Goal: Navigation & Orientation: Find specific page/section

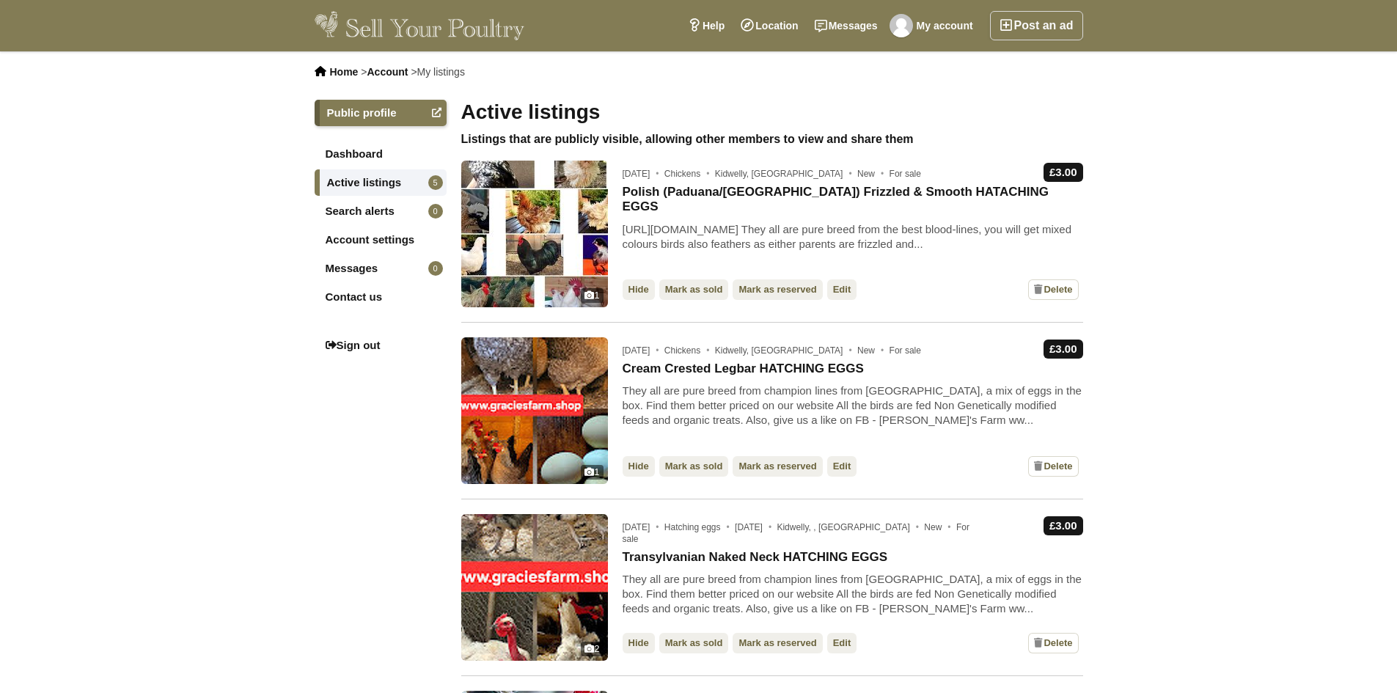
scroll to position [440, 0]
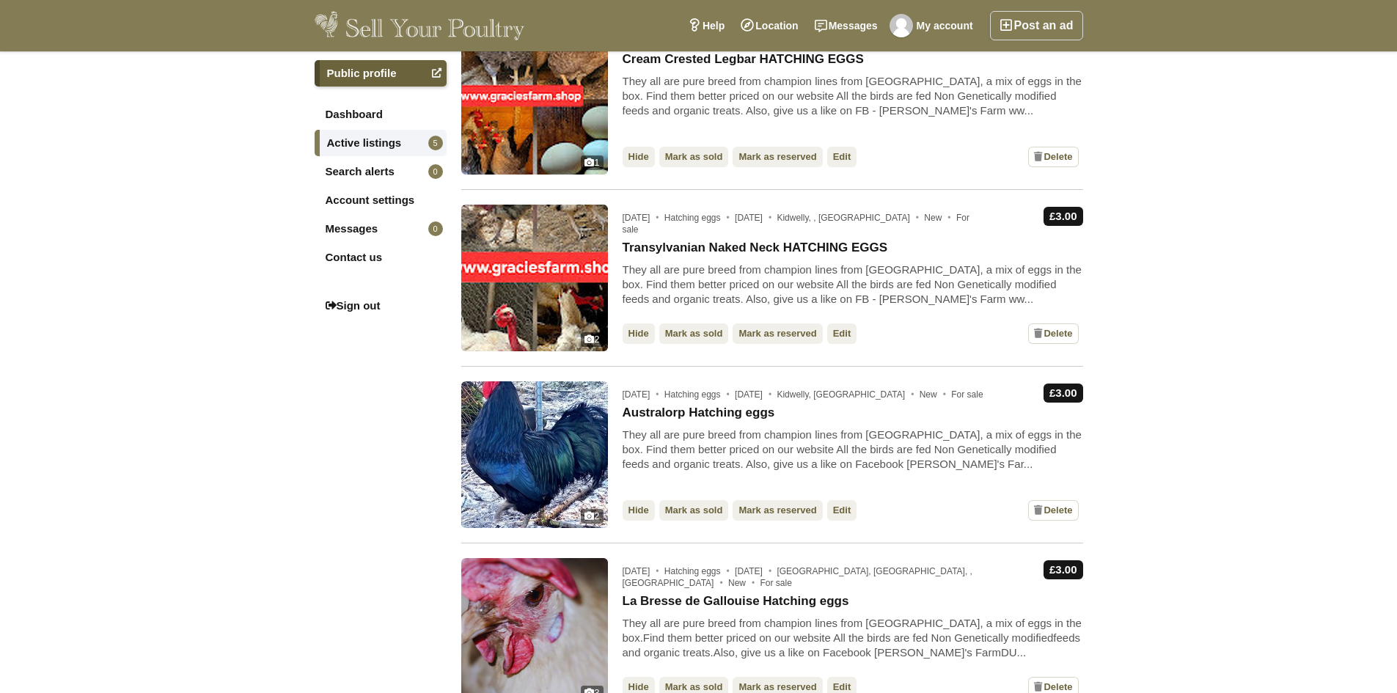
scroll to position [73, 0]
